Goal: Task Accomplishment & Management: Use online tool/utility

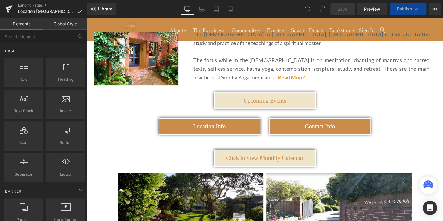
scroll to position [109, 0]
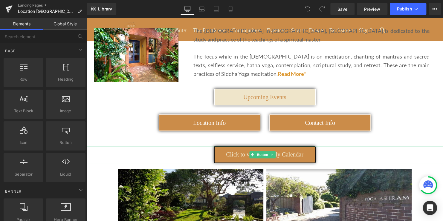
click at [298, 154] on span "Click to view Monthly Calendar" at bounding box center [264, 154] width 77 height 7
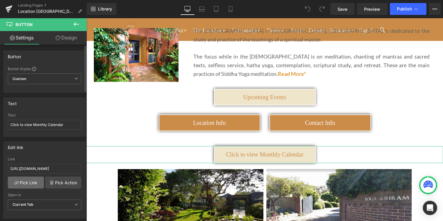
click at [27, 183] on link "Pick Link" at bounding box center [26, 183] width 36 height 12
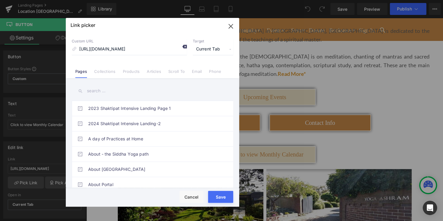
click at [186, 48] on icon at bounding box center [184, 46] width 5 height 5
click at [136, 49] on input at bounding box center [129, 49] width 115 height 11
paste input "[URL][DOMAIN_NAME]"
type input "[URL][DOMAIN_NAME]"
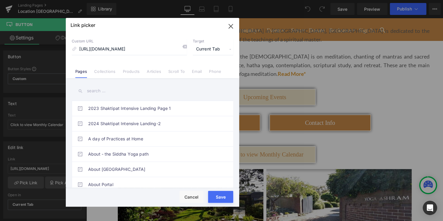
scroll to position [0, 0]
click at [216, 198] on div "Loading Product Data" at bounding box center [221, 197] width 43 height 7
click at [217, 201] on button "Save" at bounding box center [220, 197] width 25 height 12
type input "[URL][DOMAIN_NAME]"
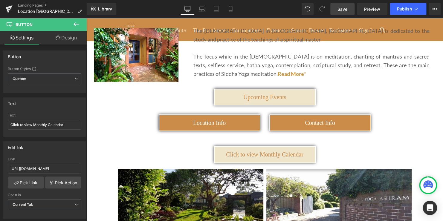
click at [339, 7] on span "Save" at bounding box center [343, 9] width 10 height 6
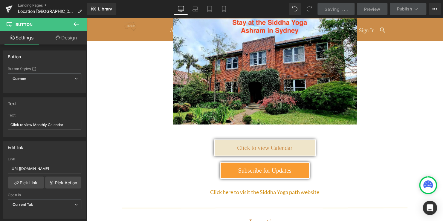
scroll to position [801, 0]
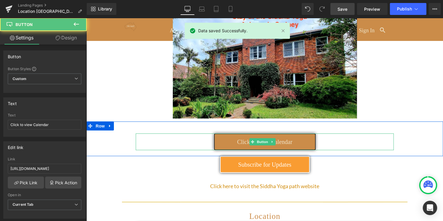
click at [304, 134] on link "Click to view Calendar" at bounding box center [265, 142] width 102 height 17
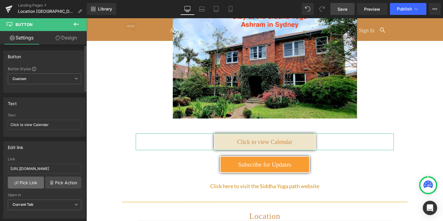
click at [22, 184] on link "Pick Link" at bounding box center [26, 183] width 36 height 12
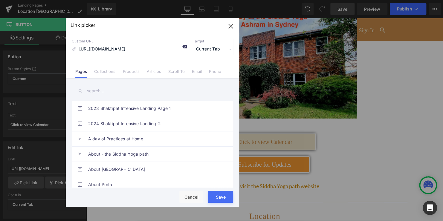
scroll to position [0, 0]
click at [184, 47] on icon at bounding box center [184, 46] width 5 height 5
click at [128, 47] on input at bounding box center [129, 49] width 115 height 11
paste input "[URL][DOMAIN_NAME]"
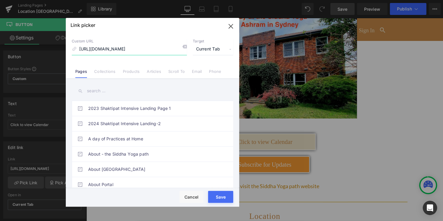
type input "[URL][DOMAIN_NAME]"
click at [220, 202] on button "Save" at bounding box center [220, 197] width 25 height 12
type input "[URL][DOMAIN_NAME]"
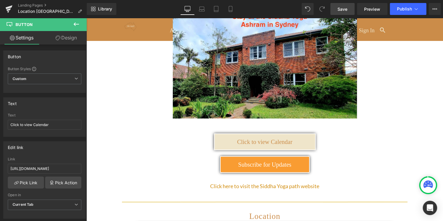
click at [337, 10] on link "Save" at bounding box center [342, 9] width 24 height 12
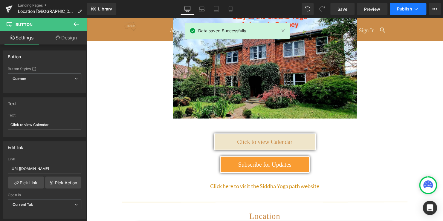
click at [405, 9] on span "Publish" at bounding box center [404, 9] width 15 height 5
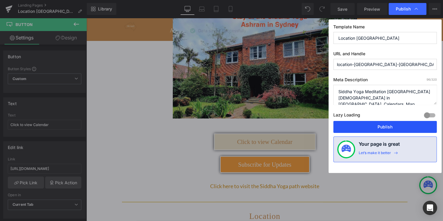
click at [390, 127] on button "Publish" at bounding box center [384, 127] width 103 height 12
